Goal: Book appointment/travel/reservation

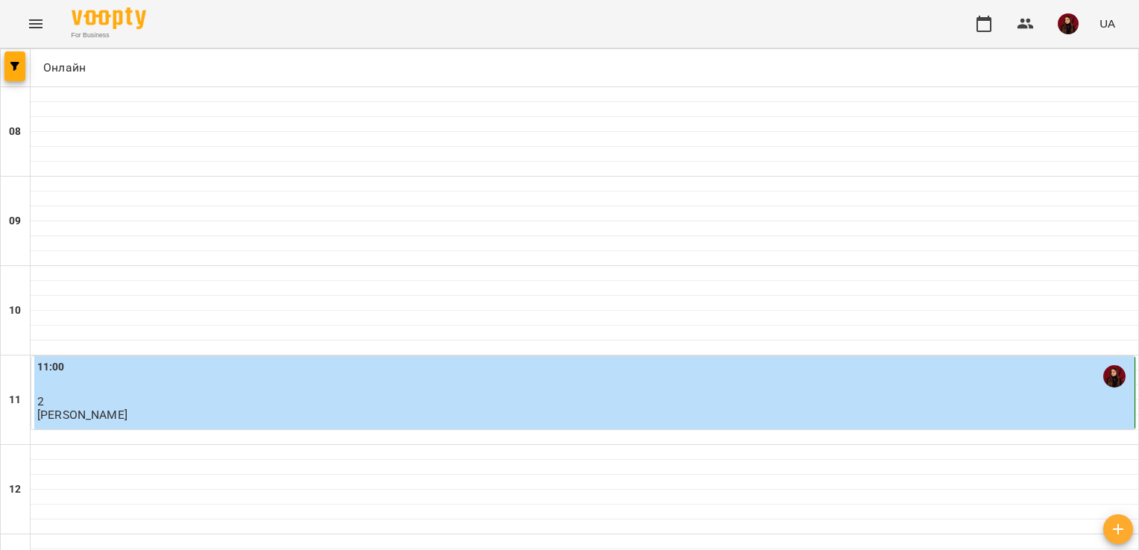
scroll to position [790, 0]
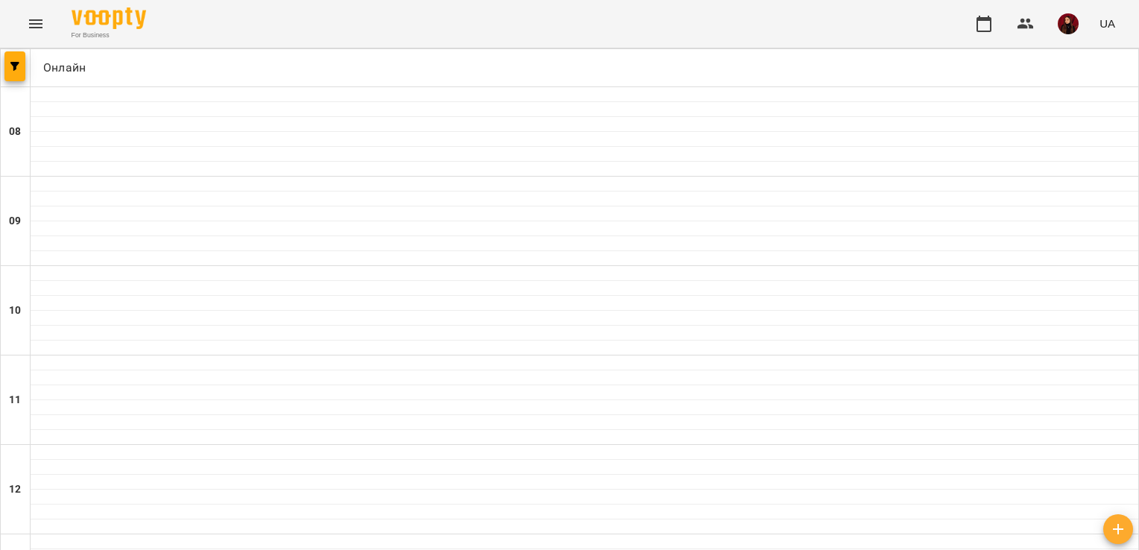
scroll to position [888, 0]
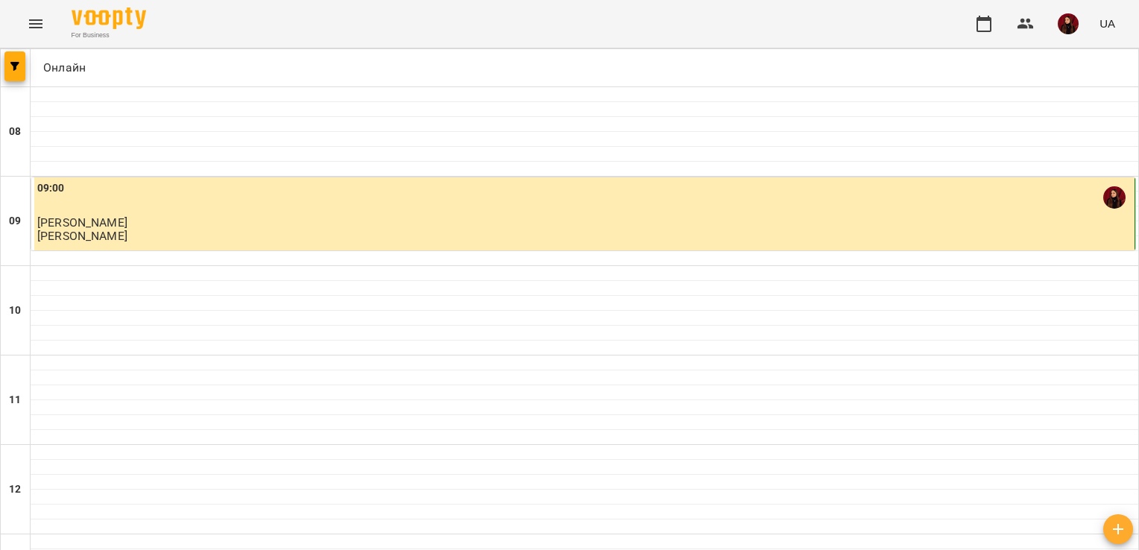
scroll to position [53, 0]
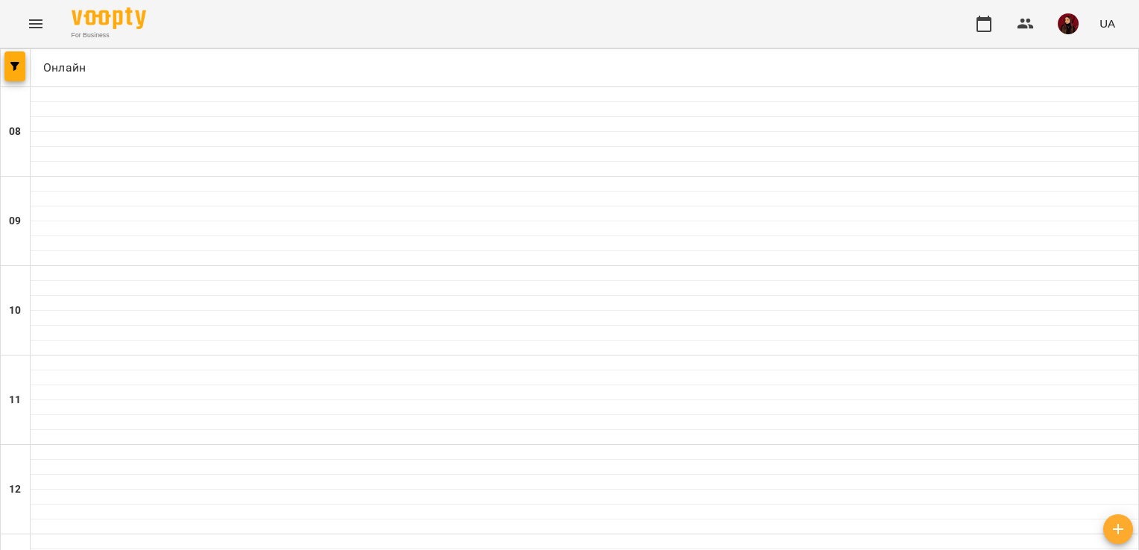
scroll to position [888, 0]
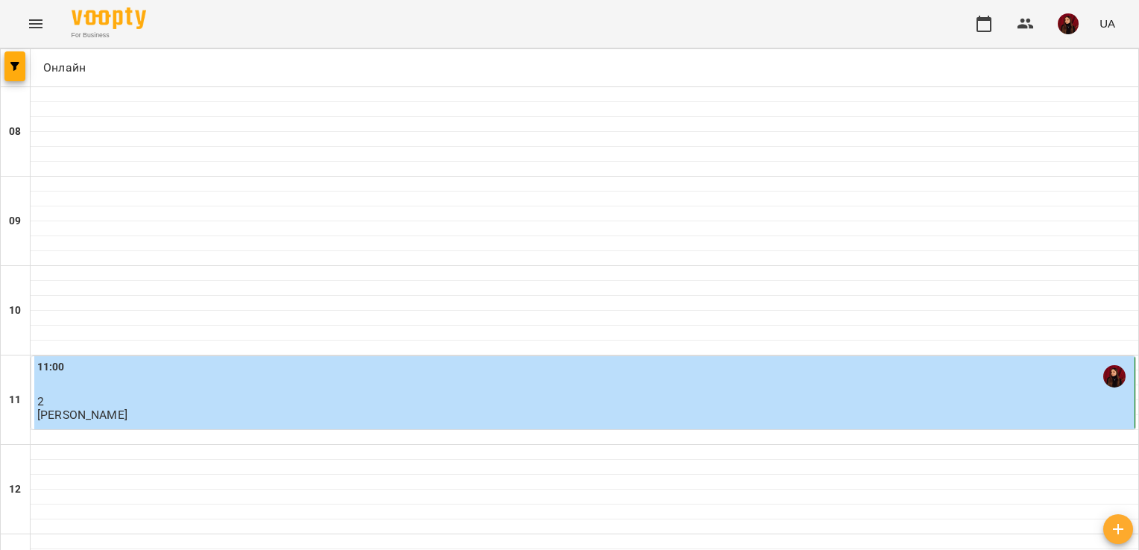
scroll to position [801, 0]
type input "**********"
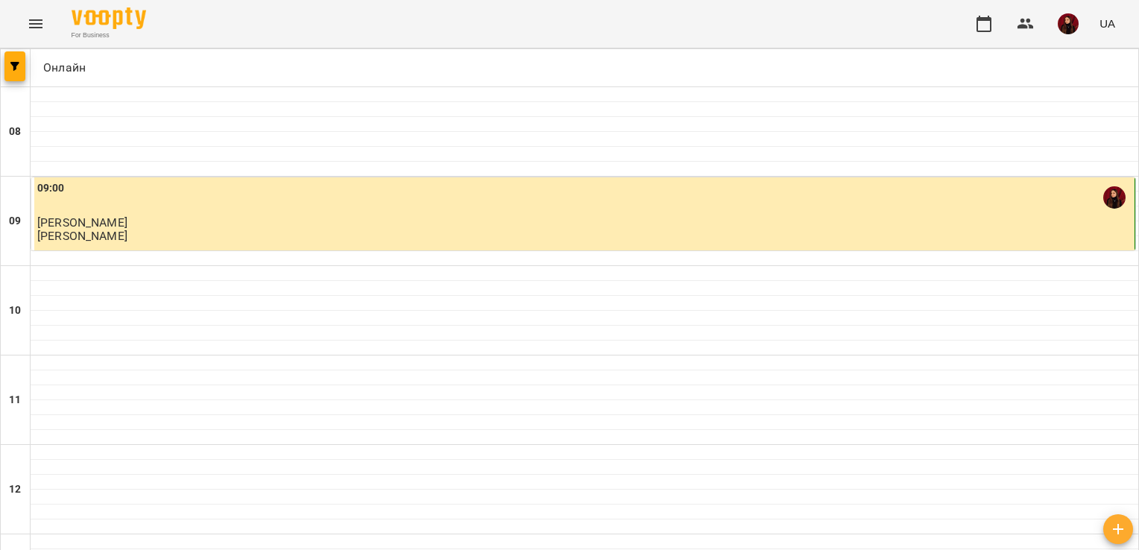
scroll to position [364, 0]
